Goal: Task Accomplishment & Management: Manage account settings

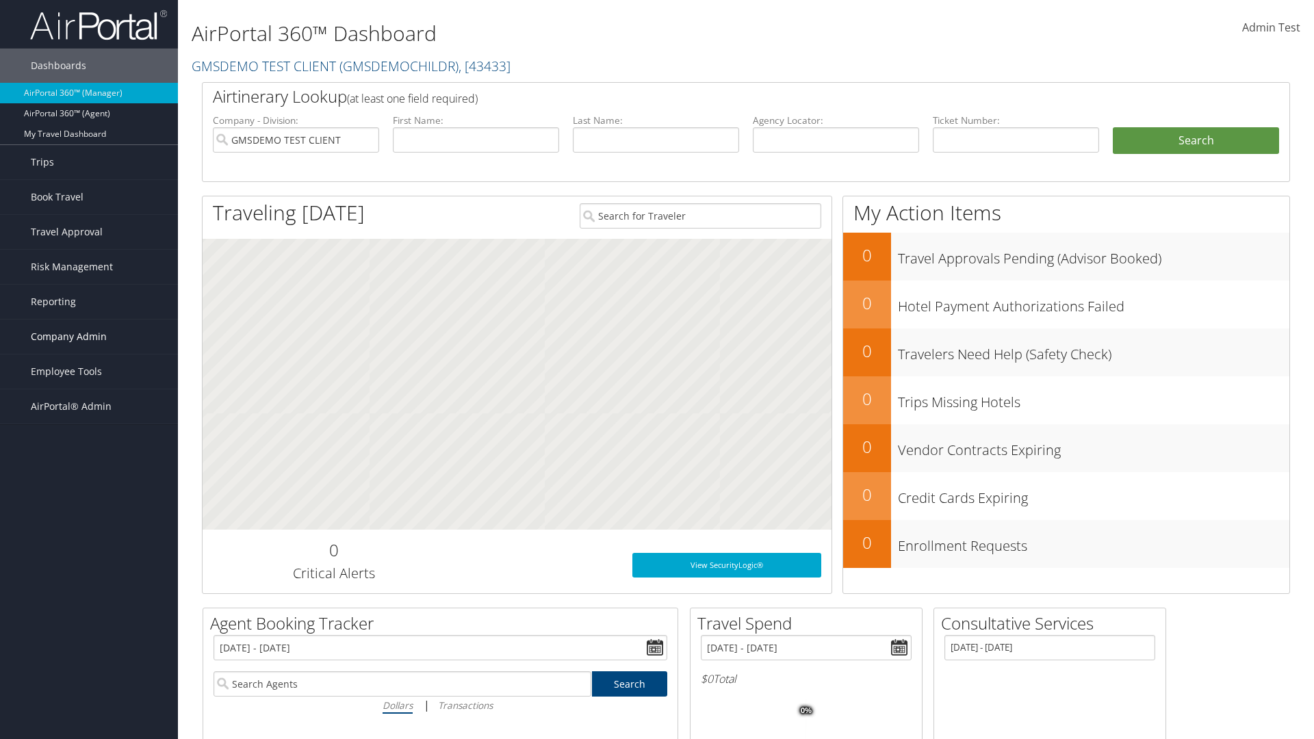
click at [89, 337] on span "Company Admin" at bounding box center [69, 337] width 76 height 34
click at [89, 621] on link "Airtinerary® Settings" at bounding box center [89, 631] width 178 height 21
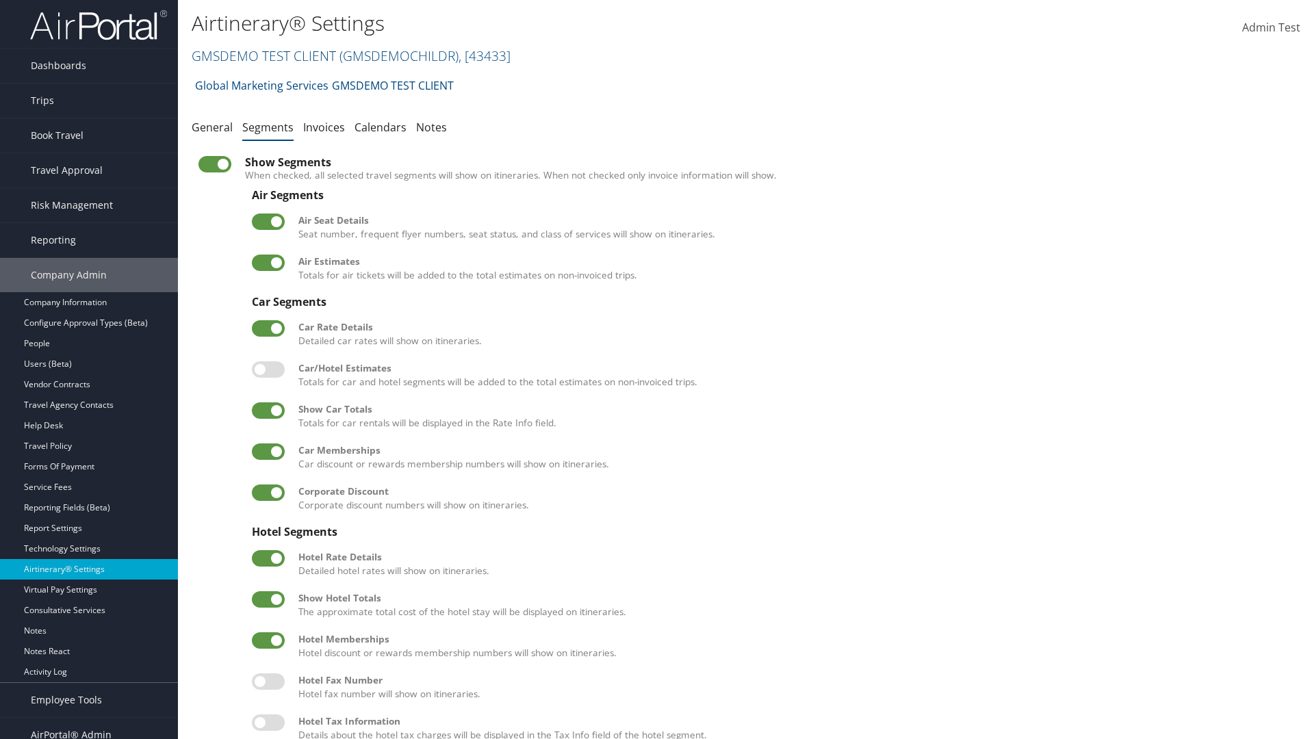
scroll to position [185, 0]
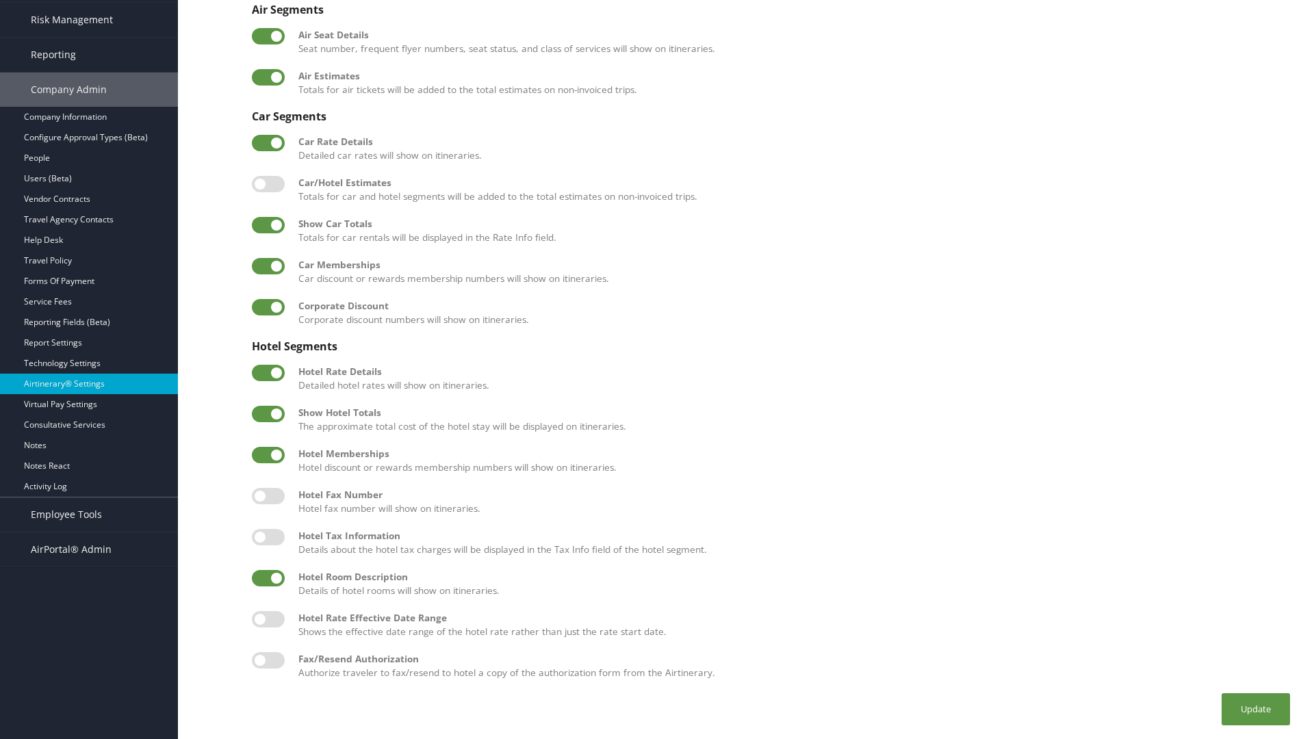
click at [268, 578] on label at bounding box center [268, 578] width 33 height 16
click at [268, 578] on input "checkbox" at bounding box center [263, 580] width 9 height 9
click at [268, 578] on label at bounding box center [268, 578] width 33 height 16
click at [268, 578] on input "checkbox" at bounding box center [263, 580] width 9 height 9
checkbox input "true"
